Goal: Communication & Community: Answer question/provide support

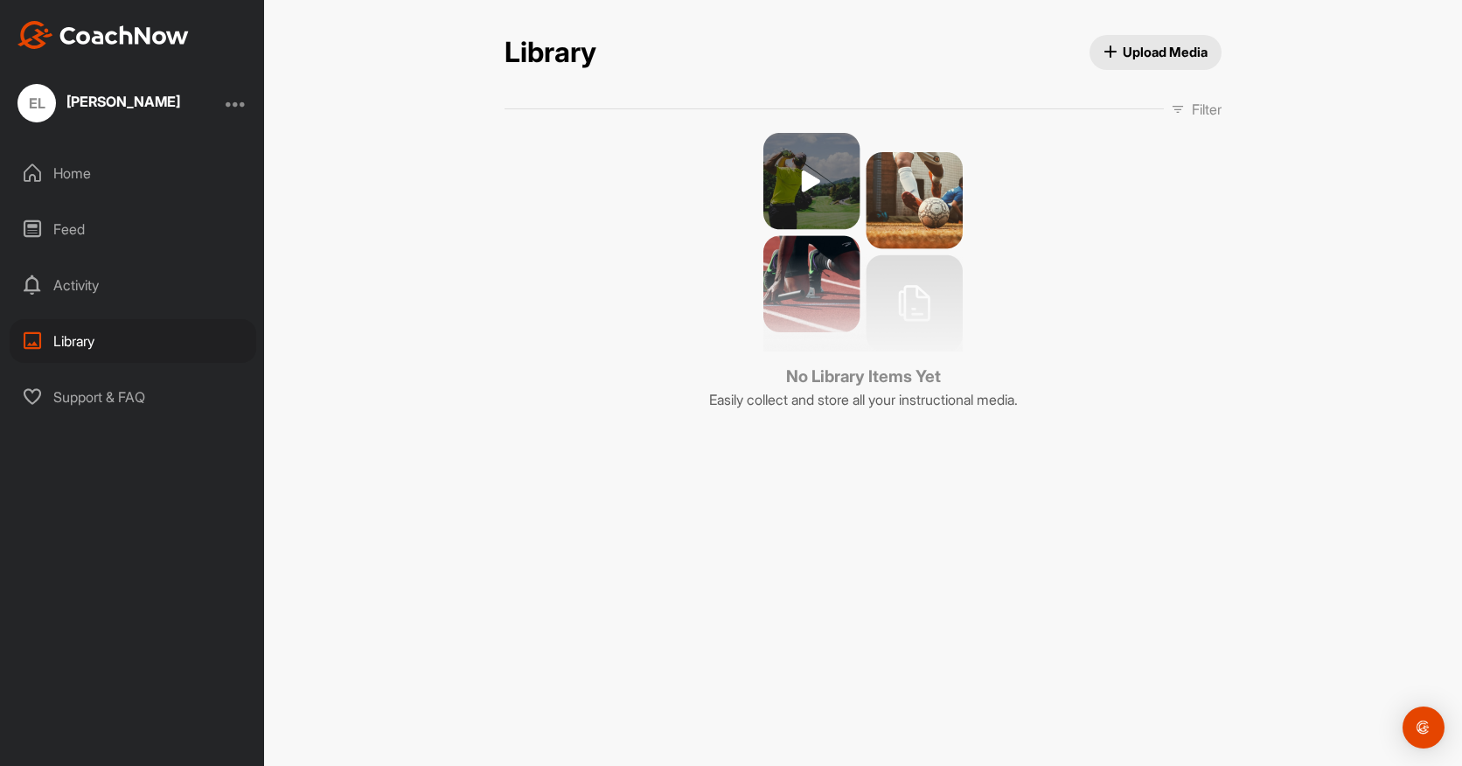
click at [88, 181] on div "Home" at bounding box center [133, 173] width 247 height 44
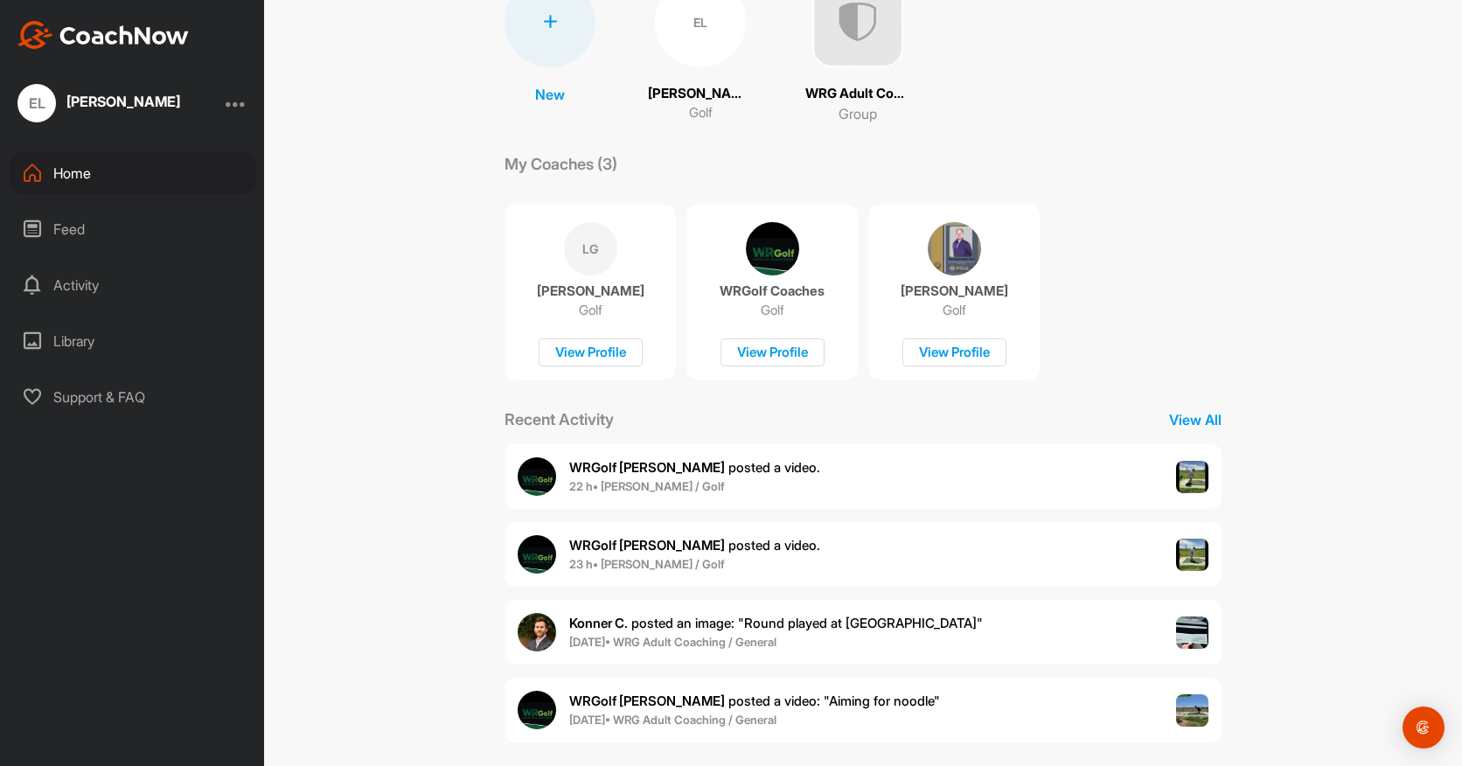
scroll to position [178, 0]
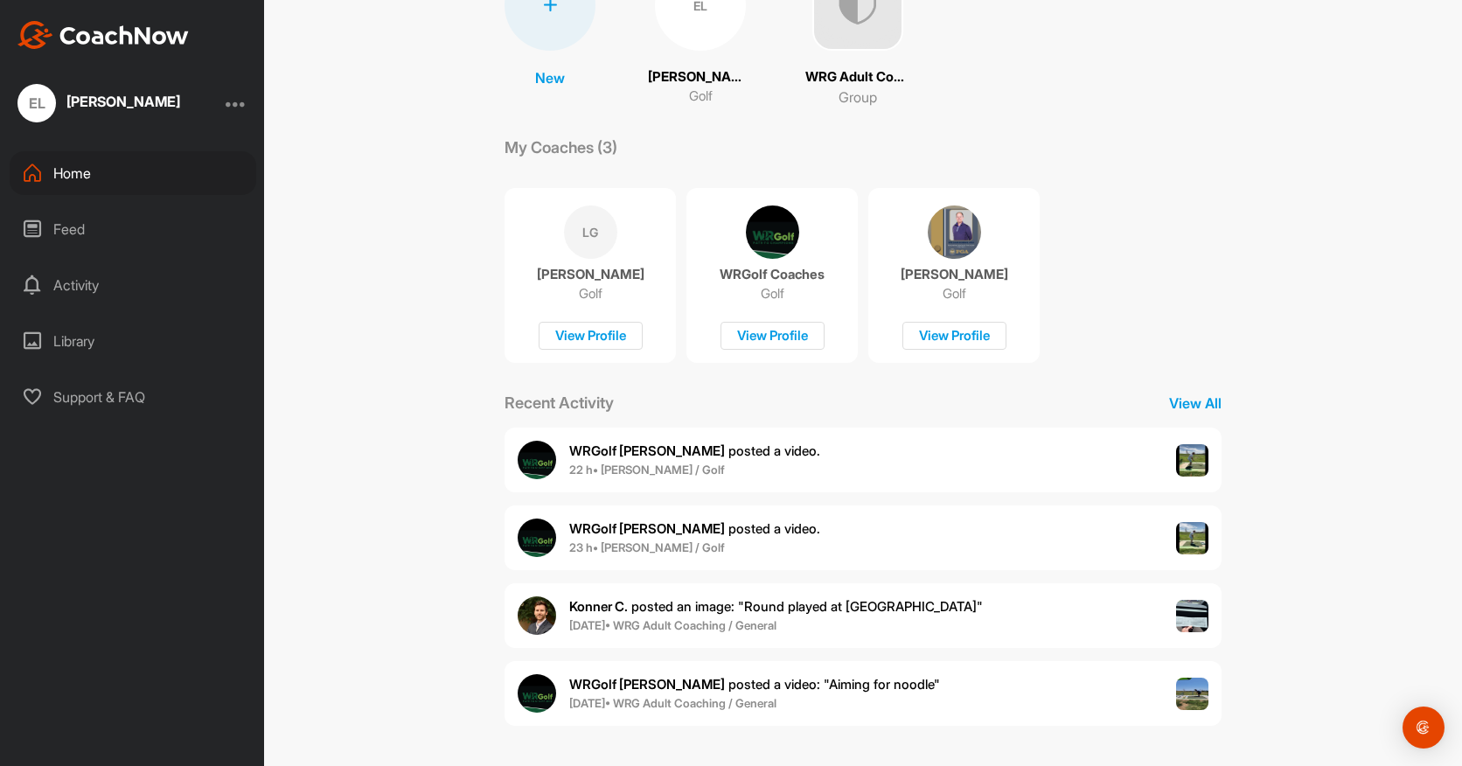
click at [1199, 454] on img at bounding box center [1192, 460] width 33 height 33
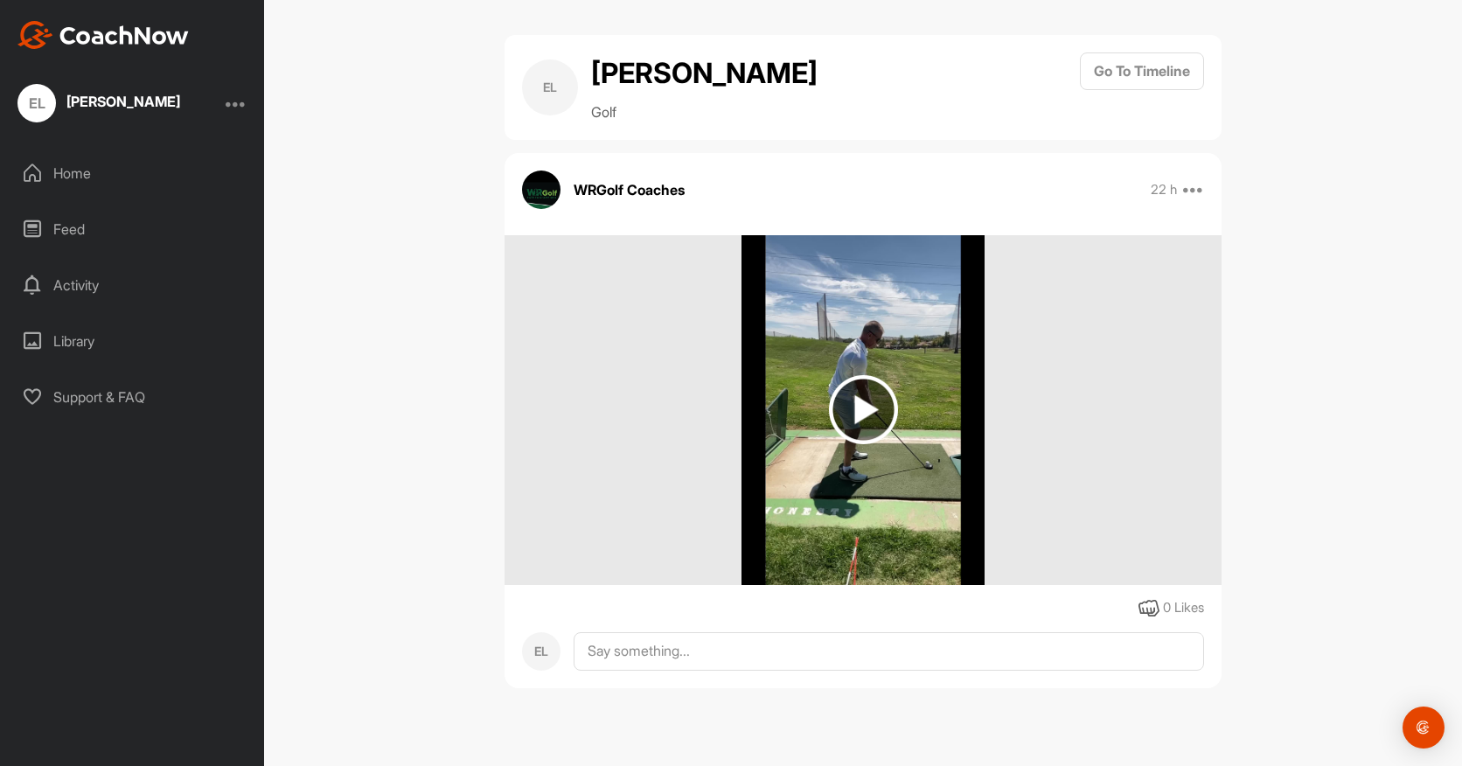
click at [867, 400] on img at bounding box center [863, 409] width 69 height 69
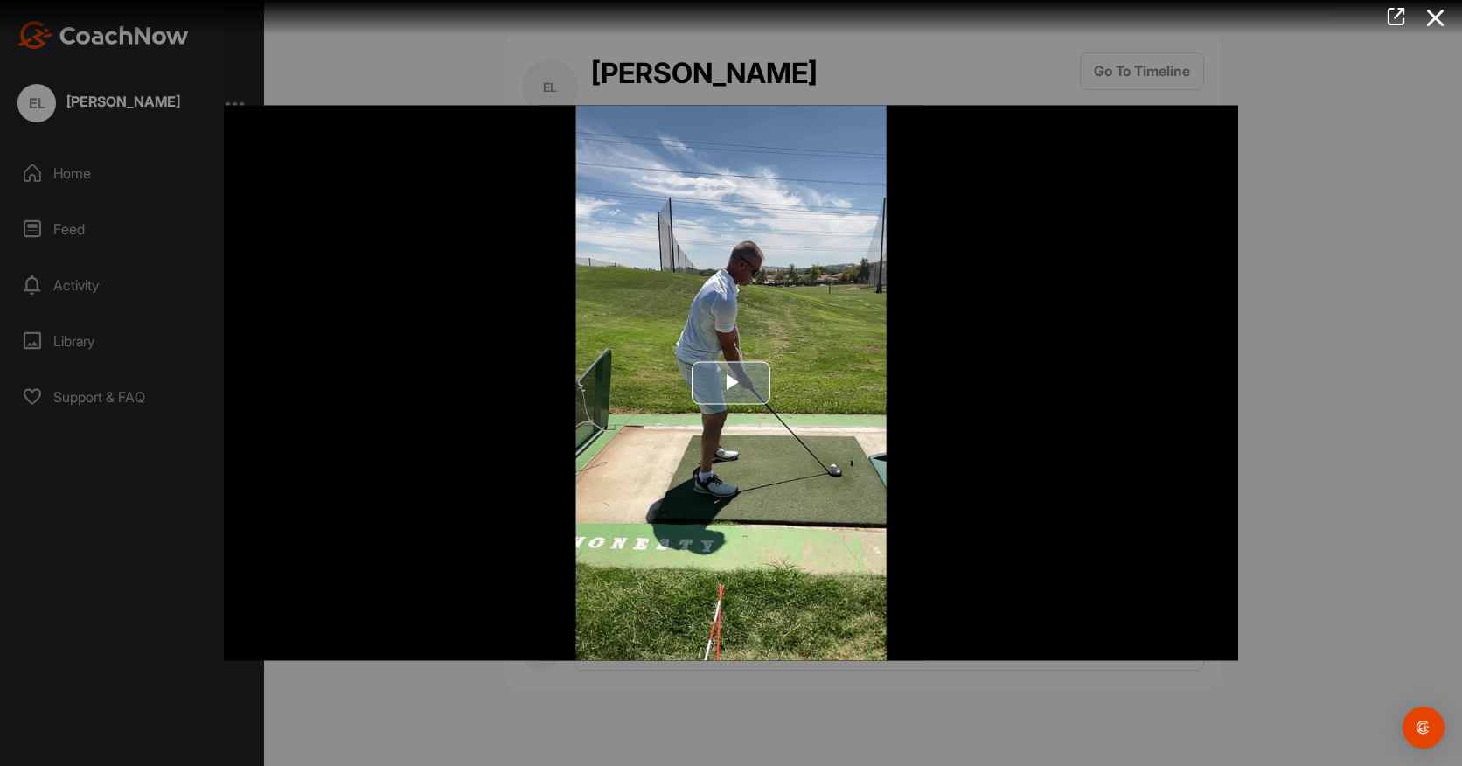
click at [731, 383] on span "Video Player" at bounding box center [731, 383] width 0 height 0
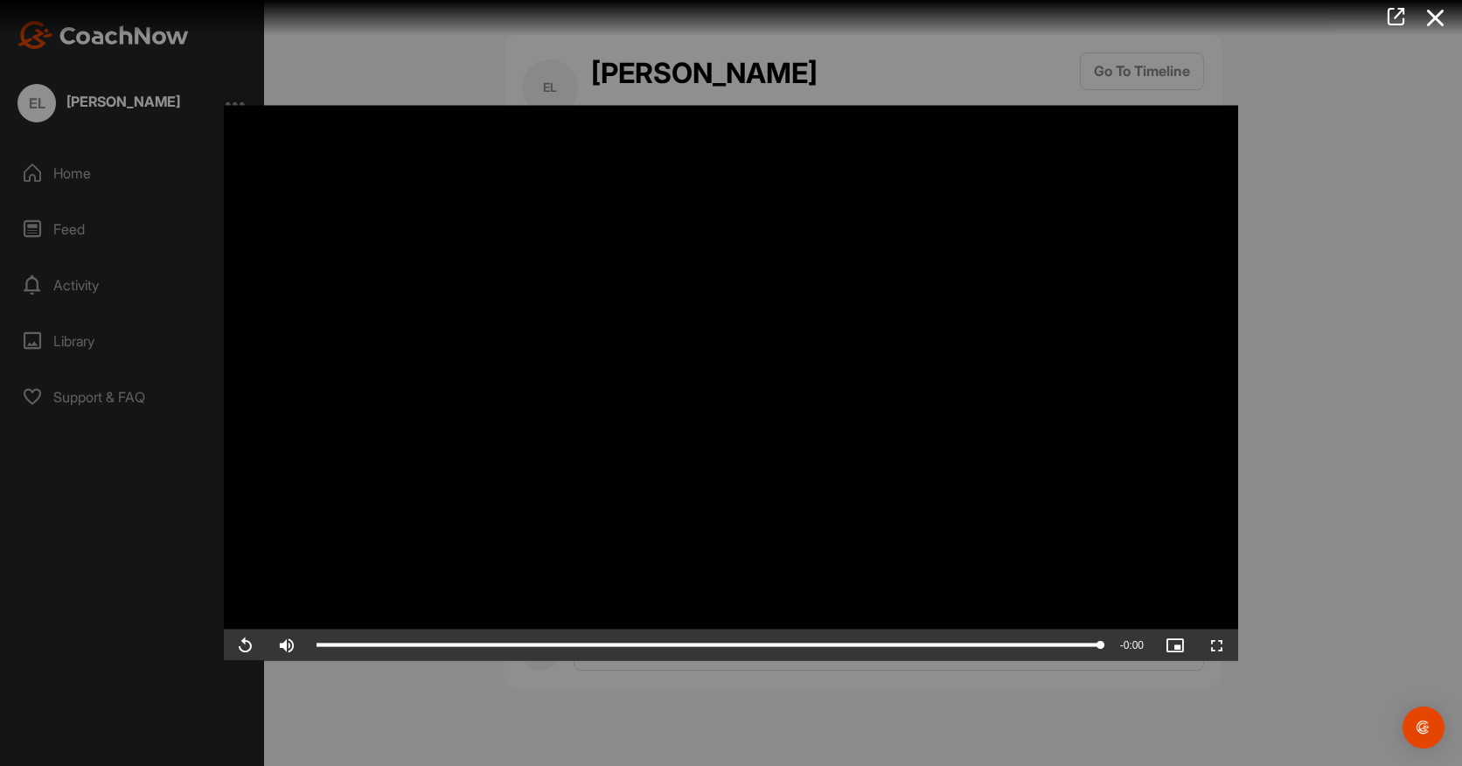
click at [83, 174] on div at bounding box center [731, 383] width 1462 height 766
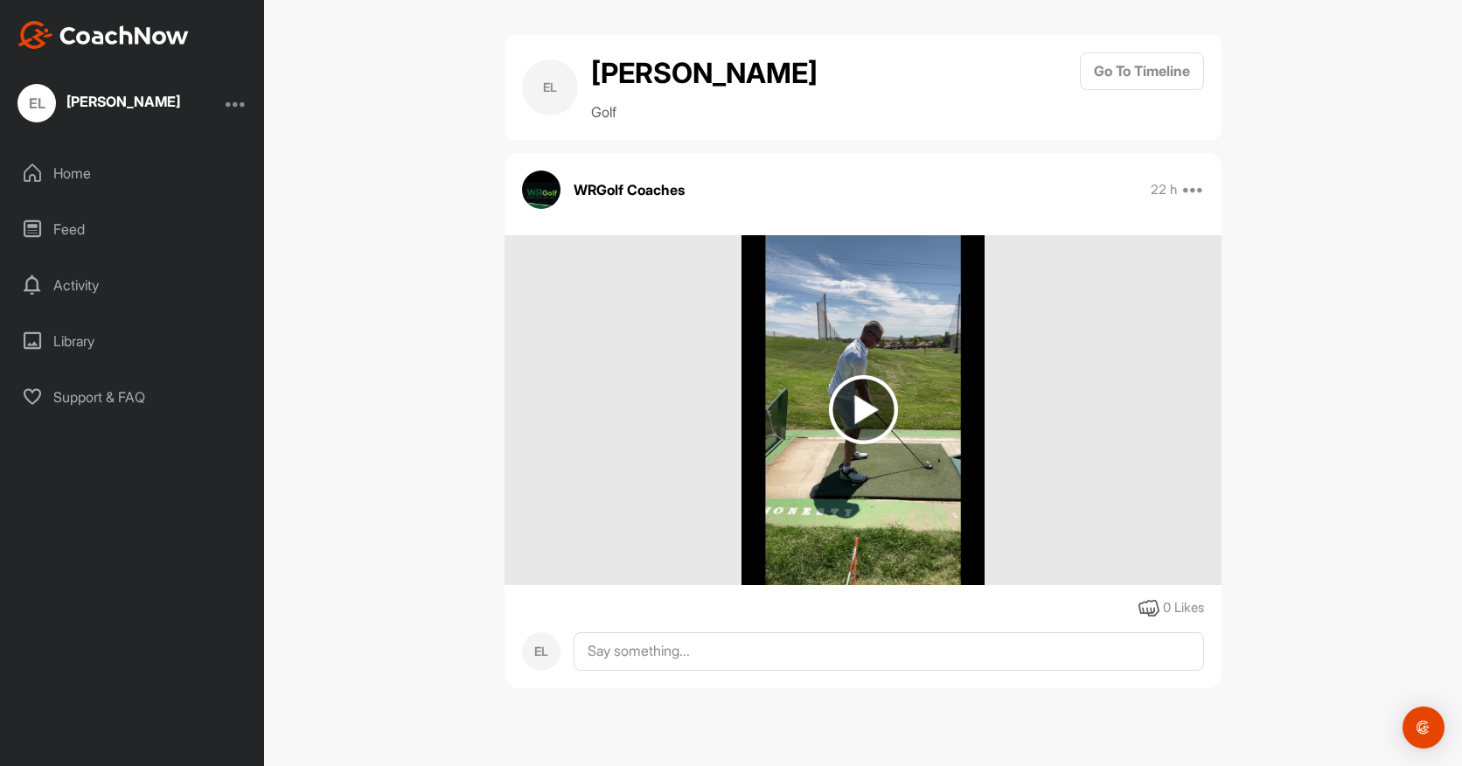
click at [1285, 341] on div "EL [PERSON_NAME] Golf Go To Timeline WRGolf Coaches 22 h Report Delete 0 Likes …" at bounding box center [863, 383] width 1198 height 766
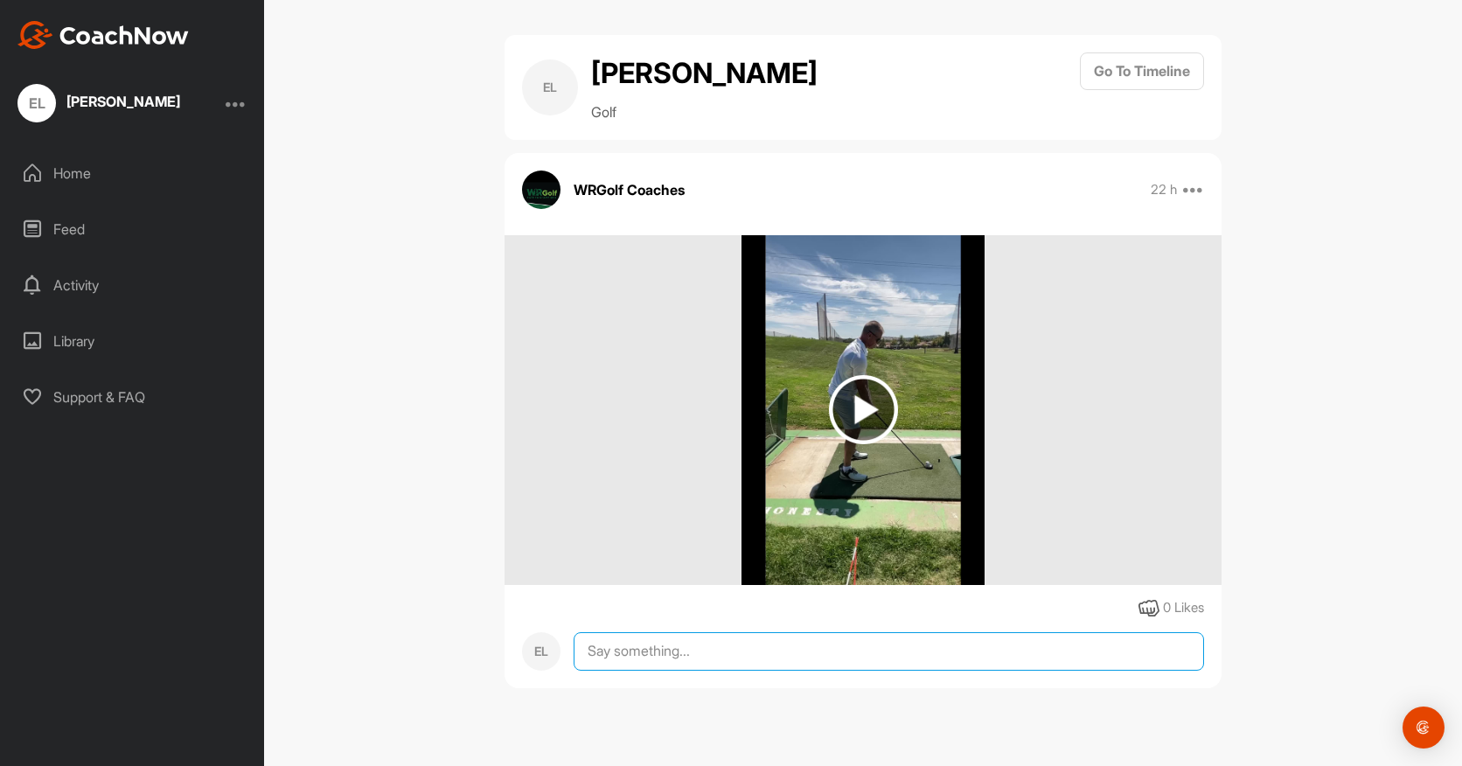
click at [684, 650] on textarea at bounding box center [889, 651] width 630 height 38
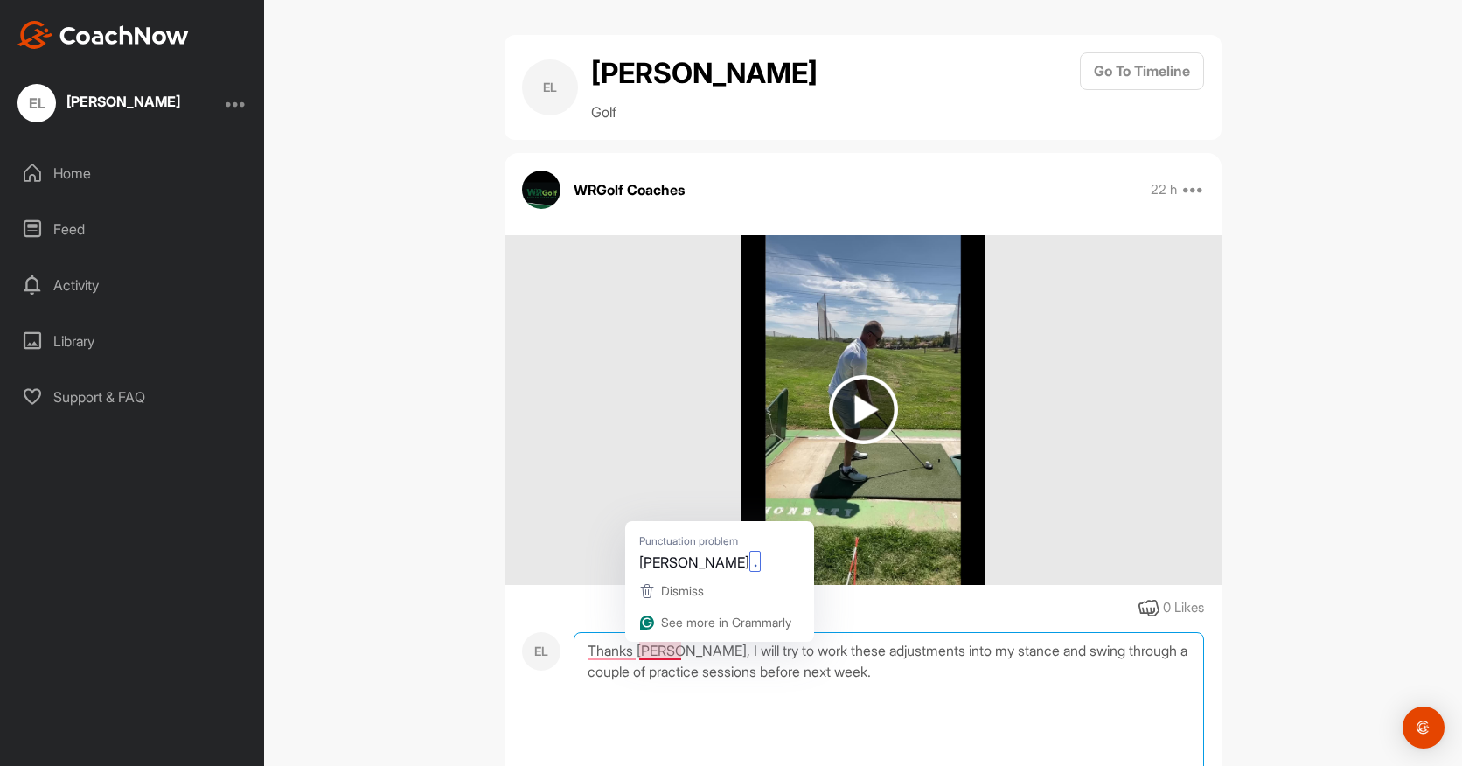
click at [652, 649] on textarea "Thanks [PERSON_NAME], I will try to work these adjustments into my stance and s…" at bounding box center [889, 719] width 630 height 175
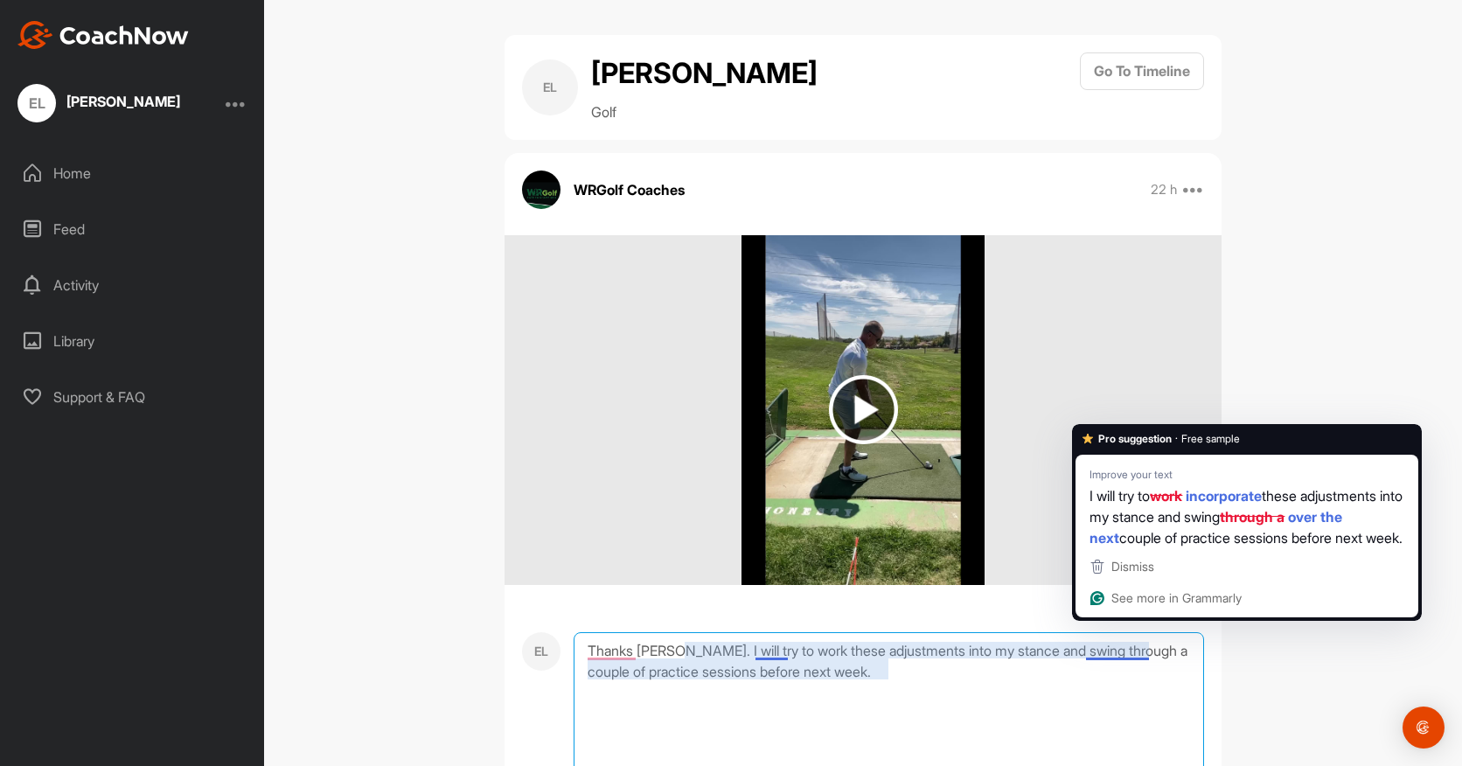
click at [1107, 653] on textarea "Thanks [PERSON_NAME]. I will try to work these adjustments into my stance and s…" at bounding box center [889, 719] width 630 height 175
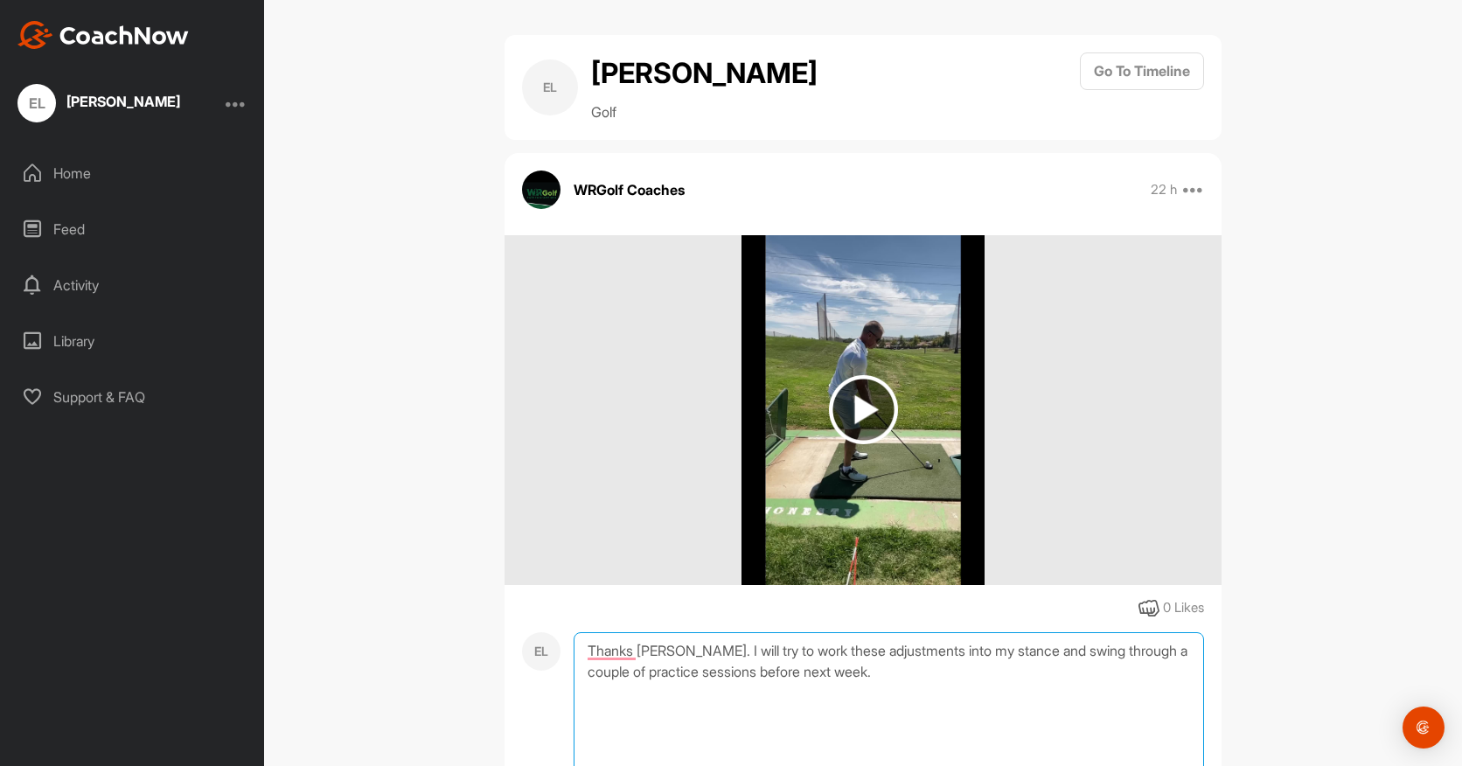
click at [1119, 658] on textarea "Thanks [PERSON_NAME]. I will try to work these adjustments into my stance and s…" at bounding box center [889, 719] width 630 height 175
click at [938, 673] on textarea "Thanks [PERSON_NAME]. I will try to work these adjustments into my stance and s…" at bounding box center [889, 719] width 630 height 175
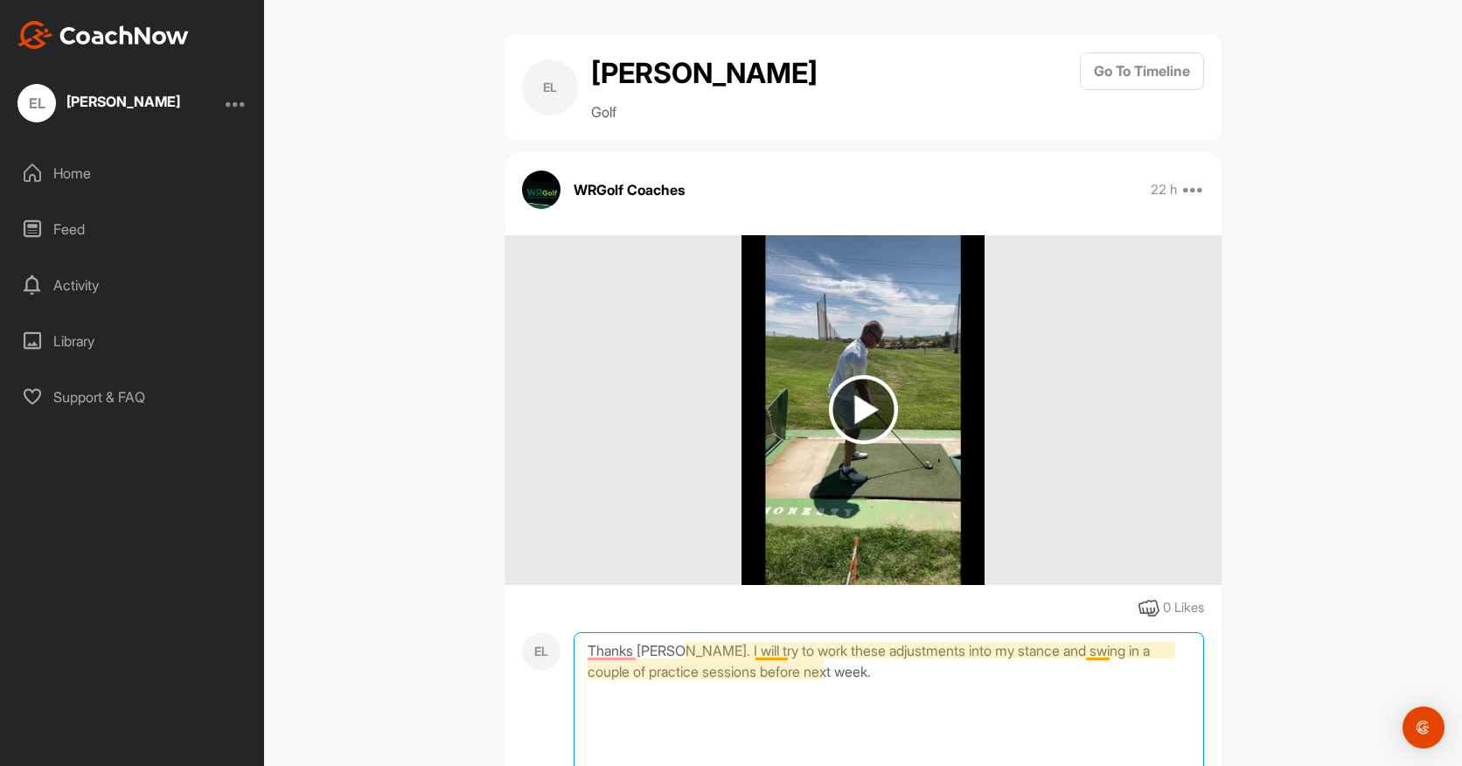
click at [1096, 647] on textarea "Thanks [PERSON_NAME]. I will try to work these adjustments into my stance and s…" at bounding box center [889, 719] width 630 height 175
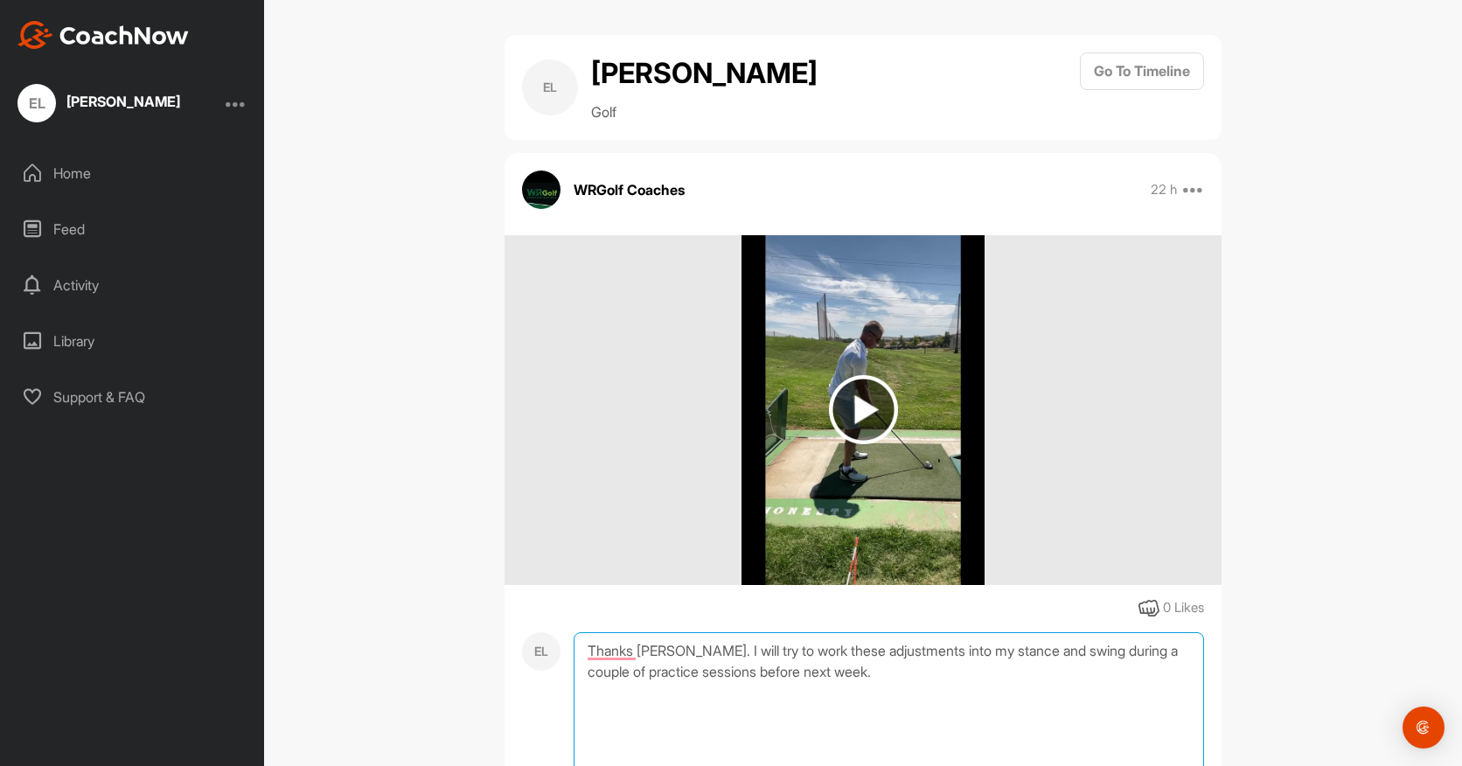
type textarea "Thanks [PERSON_NAME]. I will try to work these adjustments into my stance and s…"
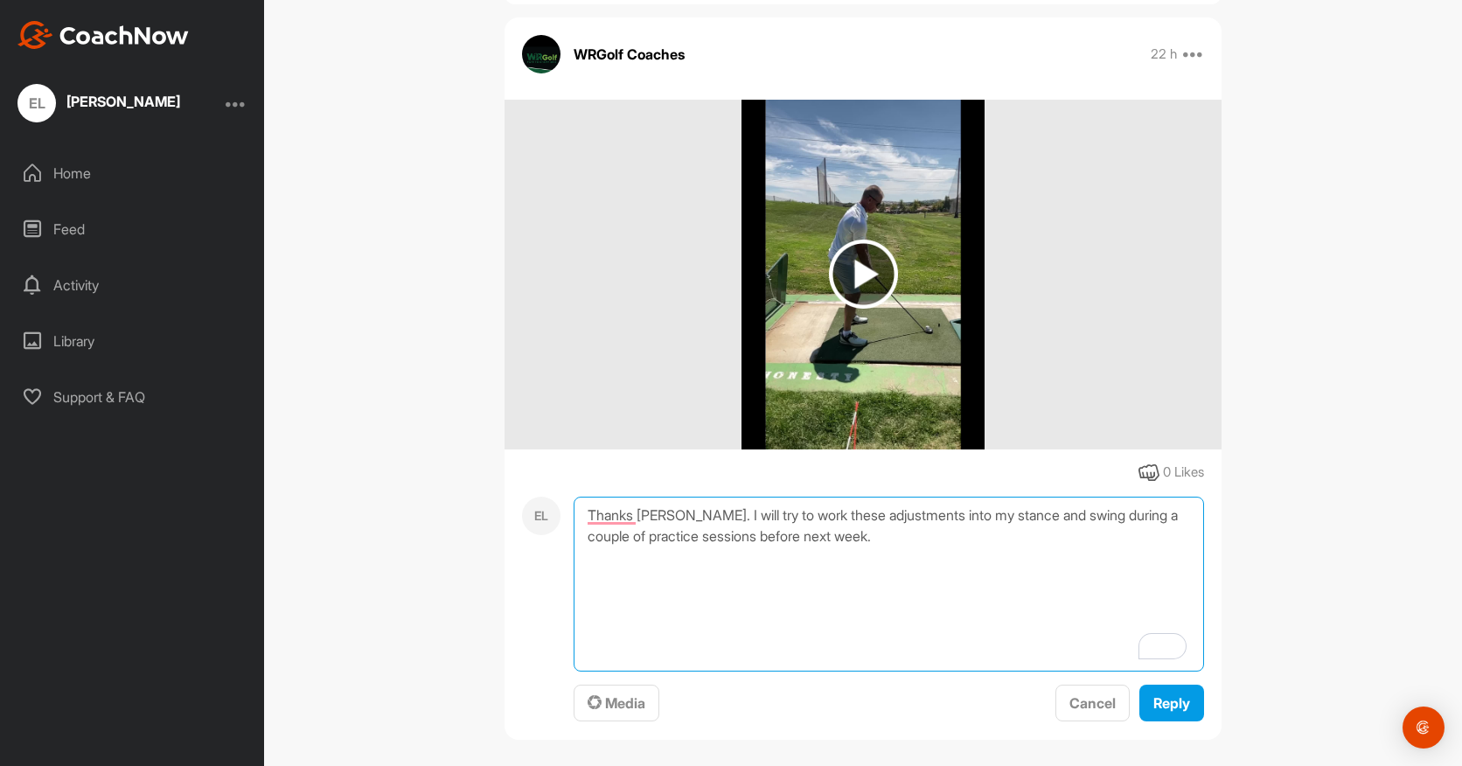
scroll to position [142, 0]
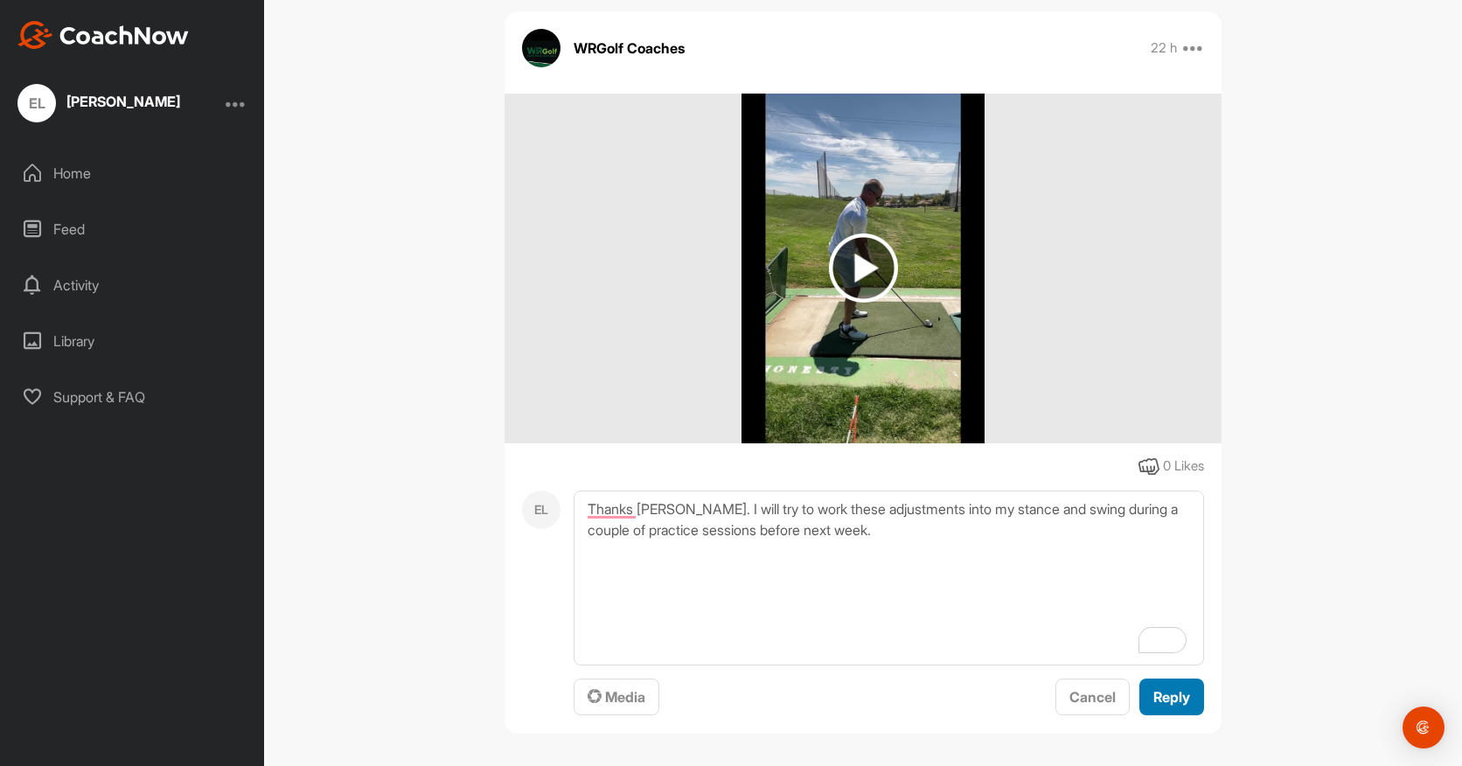
click at [1166, 700] on span "Reply" at bounding box center [1171, 696] width 37 height 17
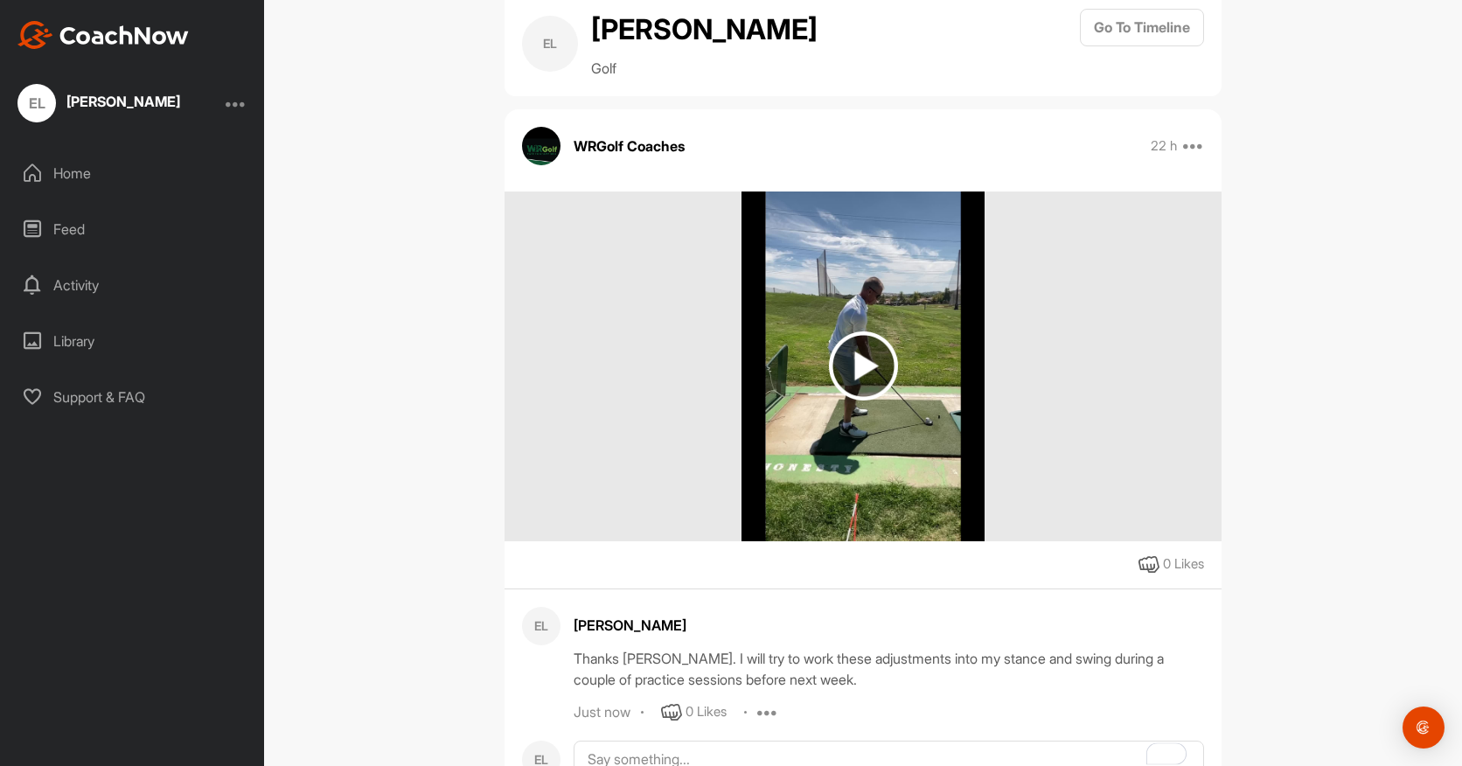
scroll to position [41, 0]
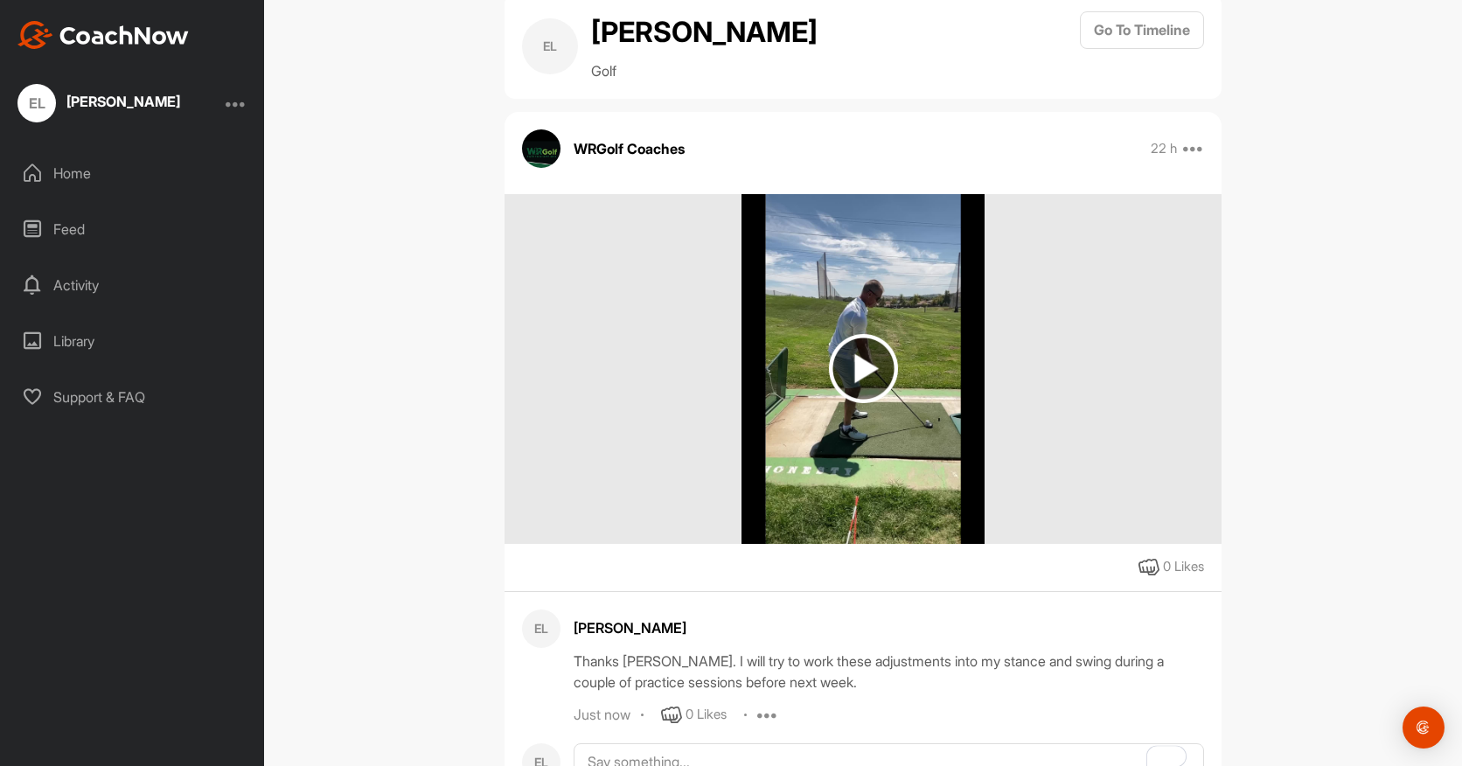
click at [92, 172] on div "Home" at bounding box center [133, 173] width 247 height 44
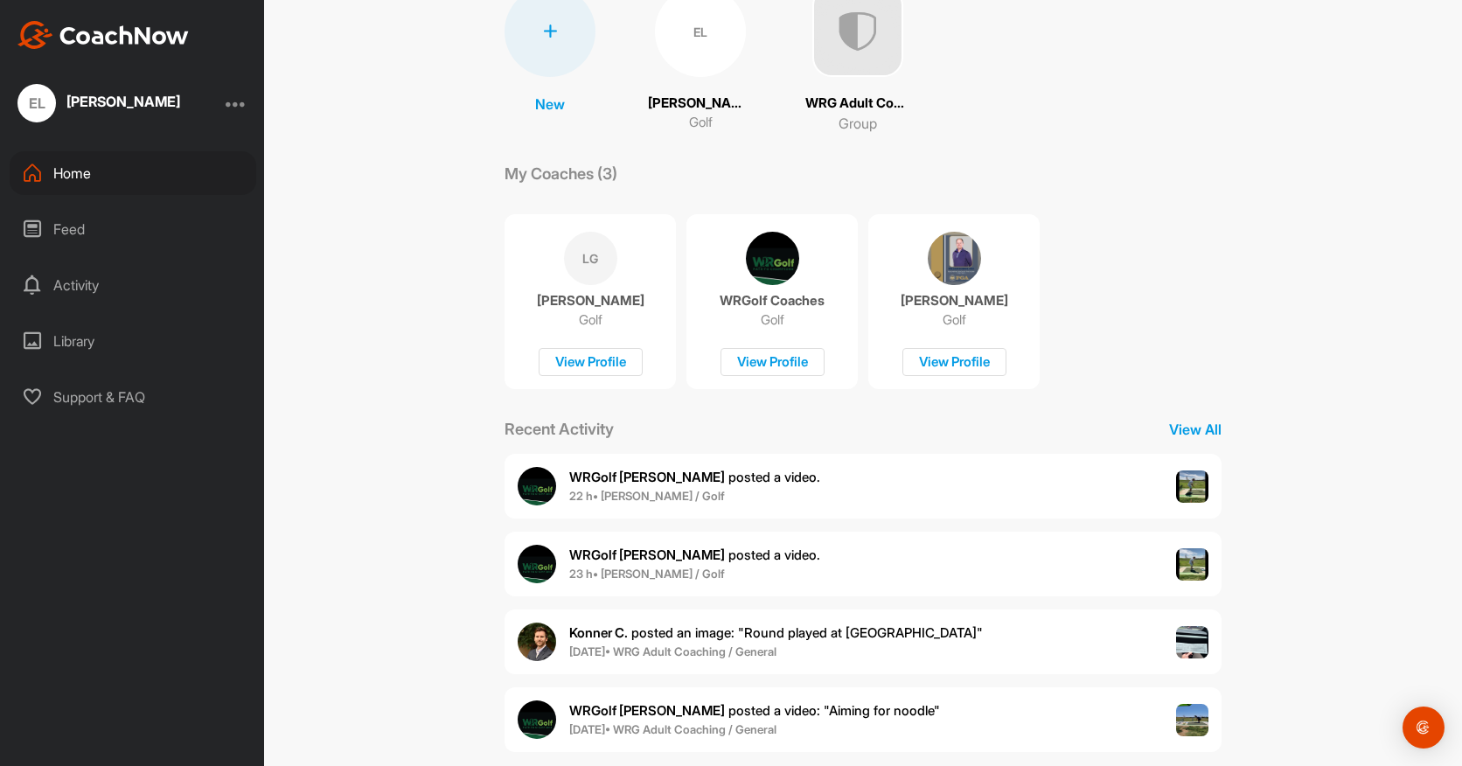
scroll to position [157, 0]
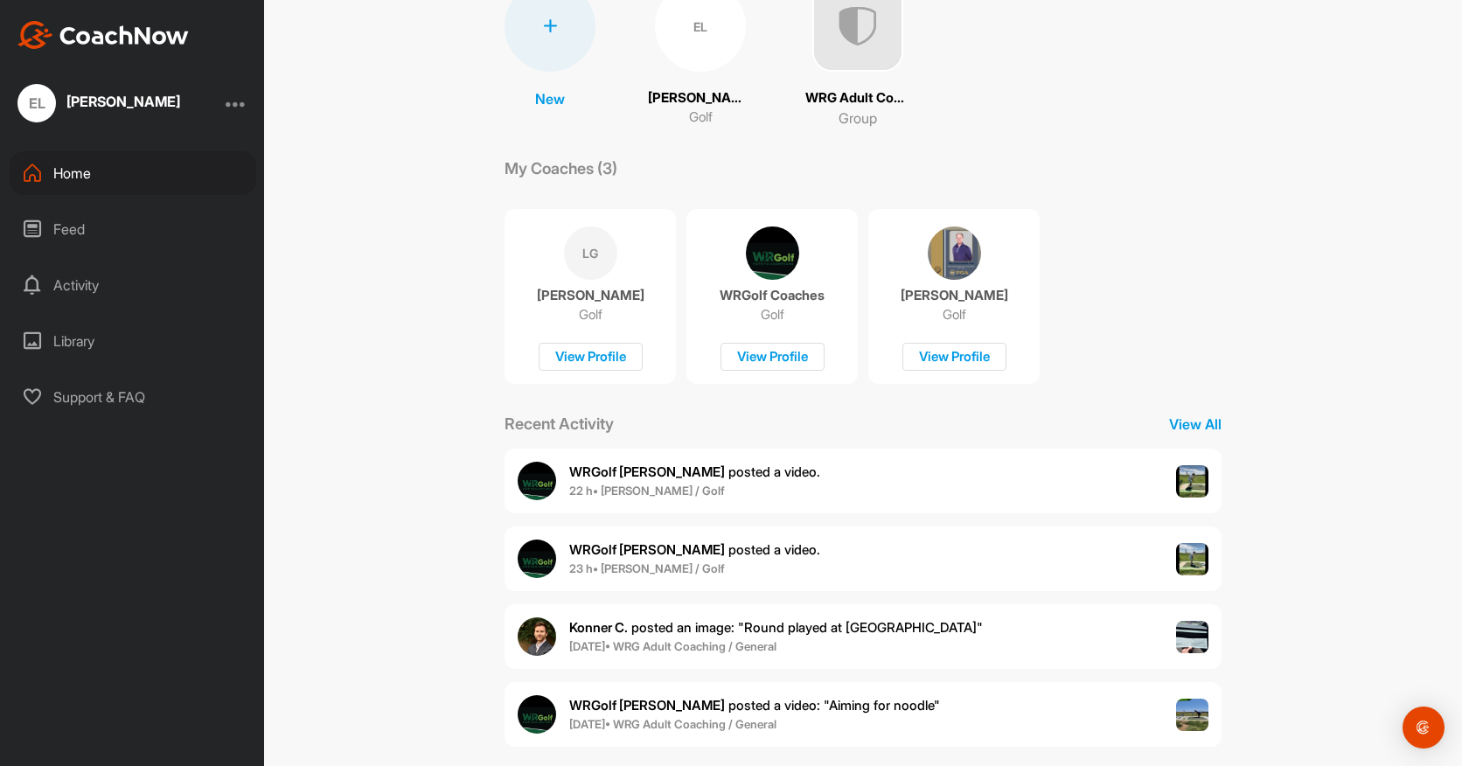
click at [1201, 559] on img at bounding box center [1192, 559] width 33 height 33
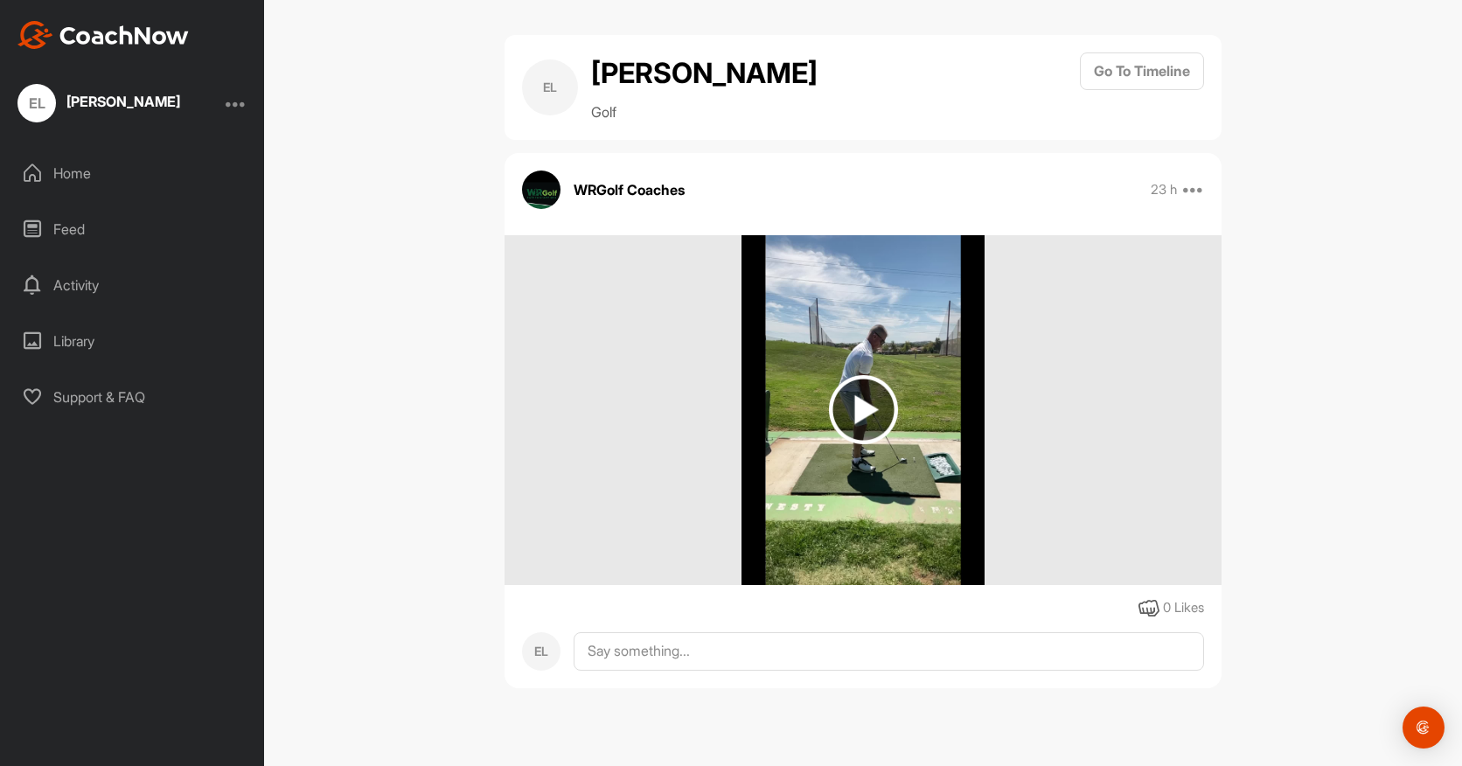
click at [860, 405] on img at bounding box center [863, 409] width 69 height 69
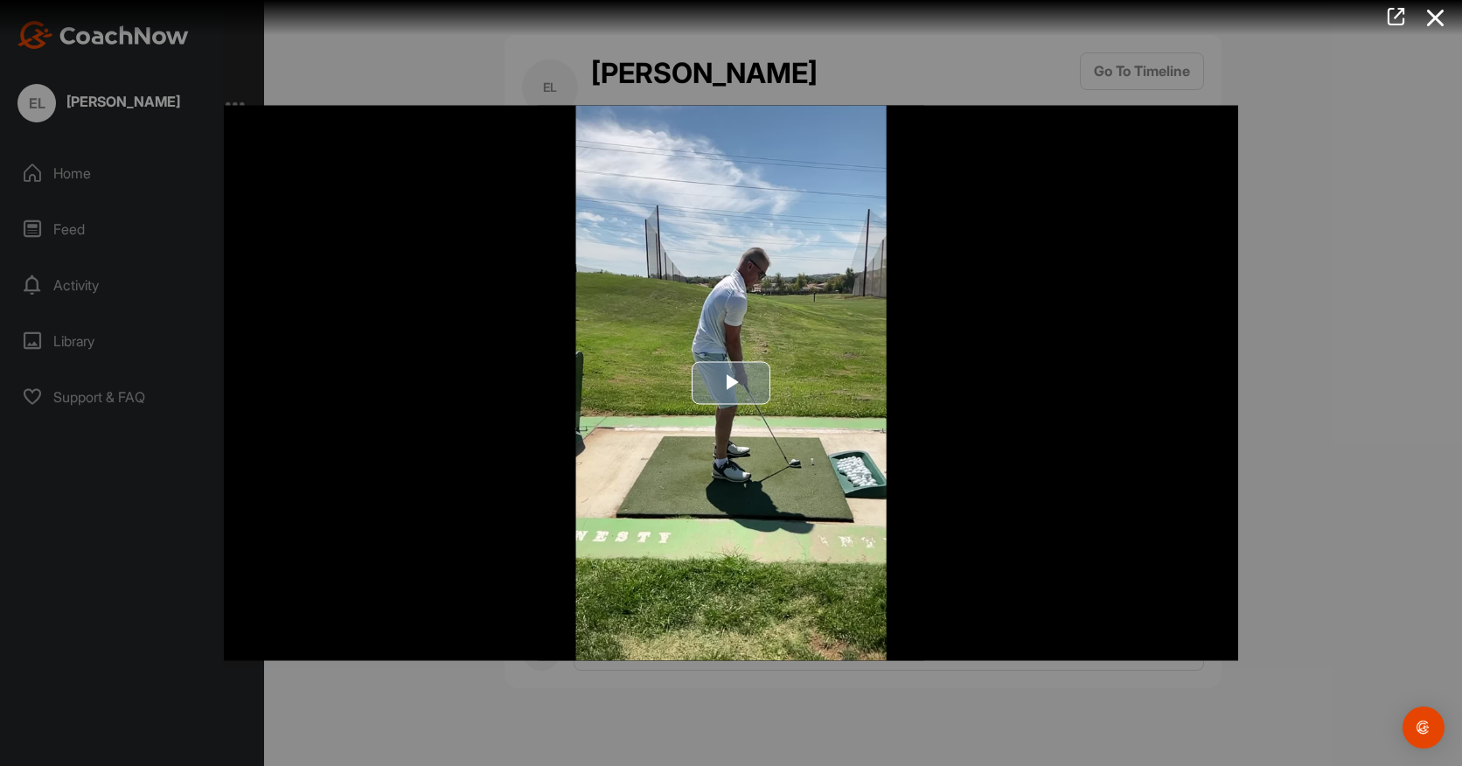
click at [731, 383] on span "Video Player" at bounding box center [731, 383] width 0 height 0
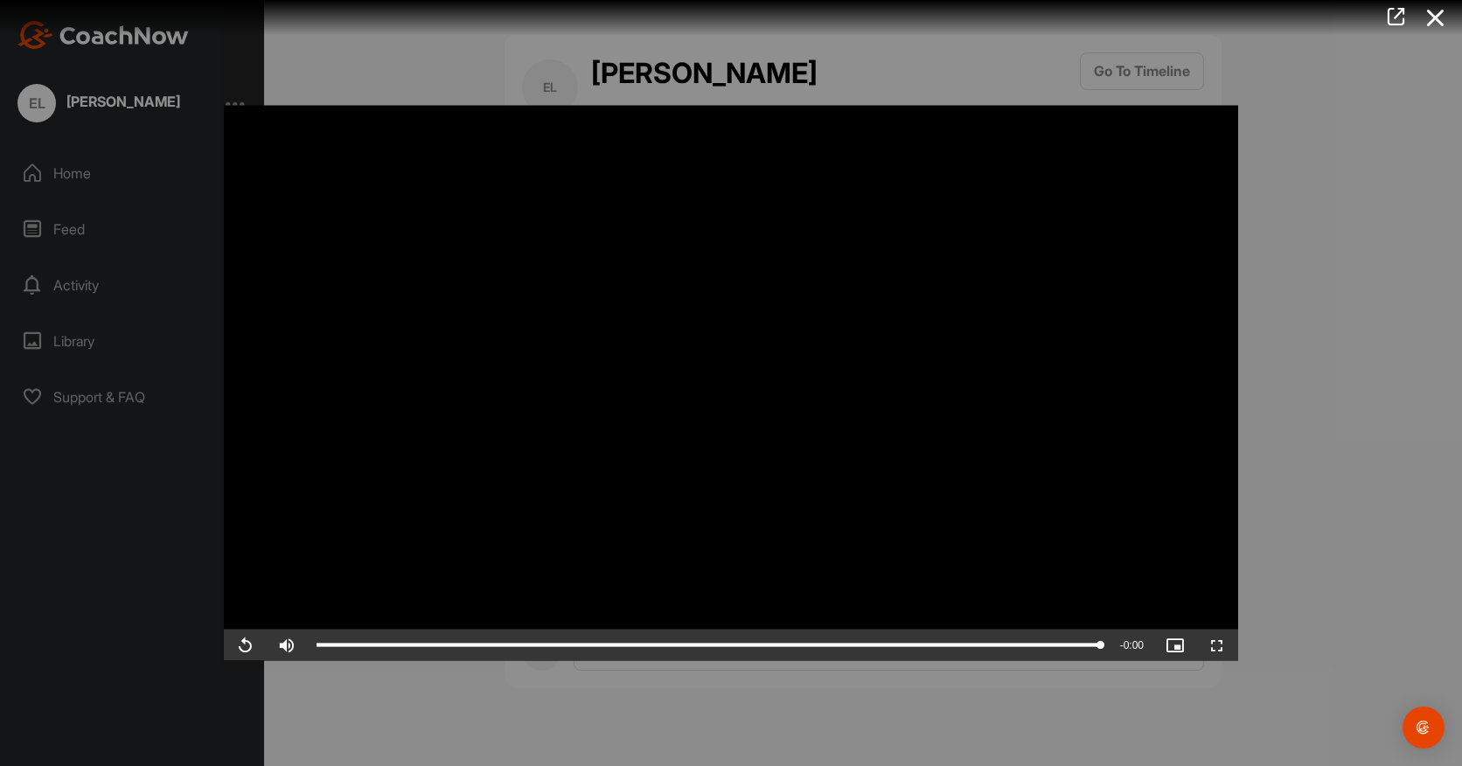
click at [76, 175] on div at bounding box center [731, 383] width 1462 height 766
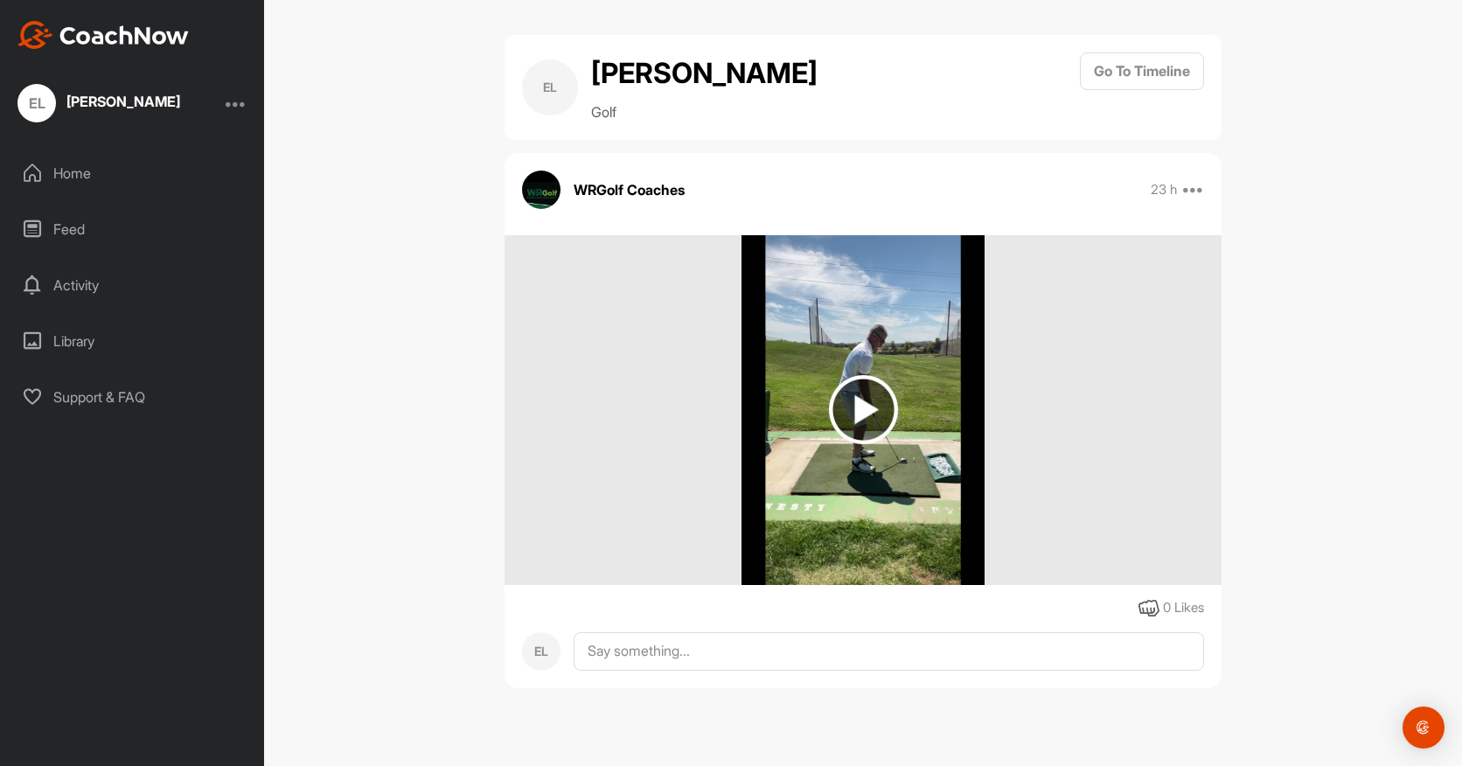
click at [1290, 465] on div "EL [PERSON_NAME] Golf Go To Timeline WRGolf Coaches 23 h Report Delete 0 Likes …" at bounding box center [863, 383] width 1198 height 766
click at [236, 108] on div at bounding box center [236, 103] width 21 height 21
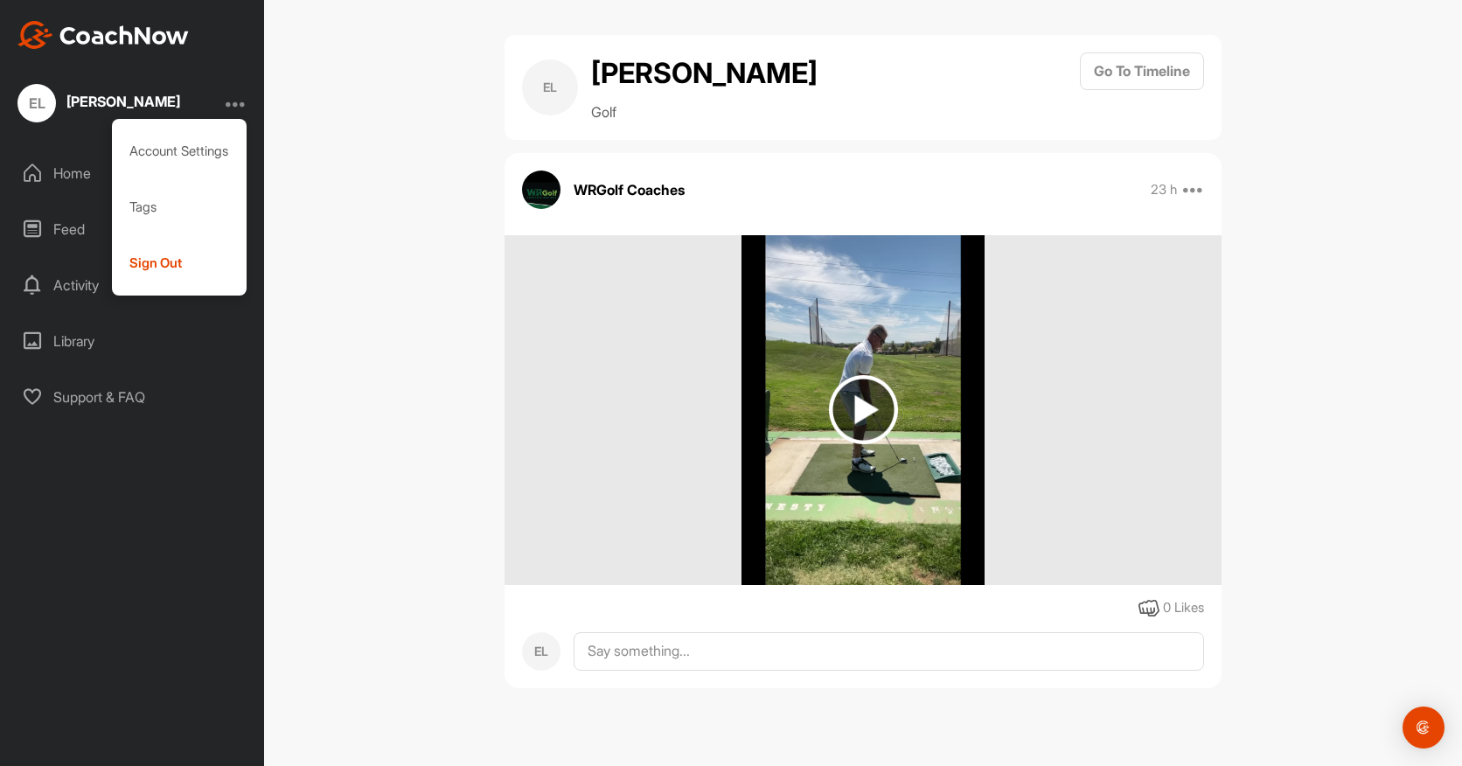
click at [331, 198] on div "EL [PERSON_NAME] Golf Go To Timeline WRGolf Coaches 23 h Report Delete 0 Likes …" at bounding box center [863, 383] width 1198 height 766
